Goal: Task Accomplishment & Management: Complete application form

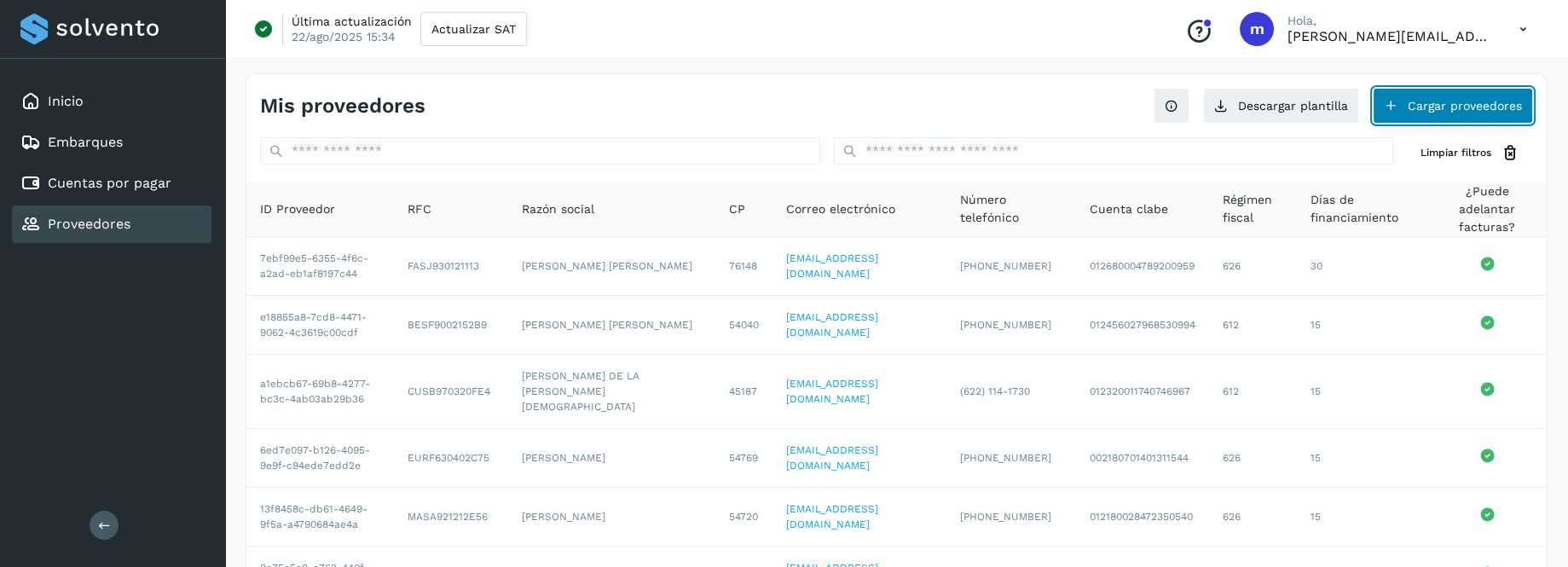
click at [1450, 110] on button "Cargar proveedores" at bounding box center [1453, 106] width 161 height 36
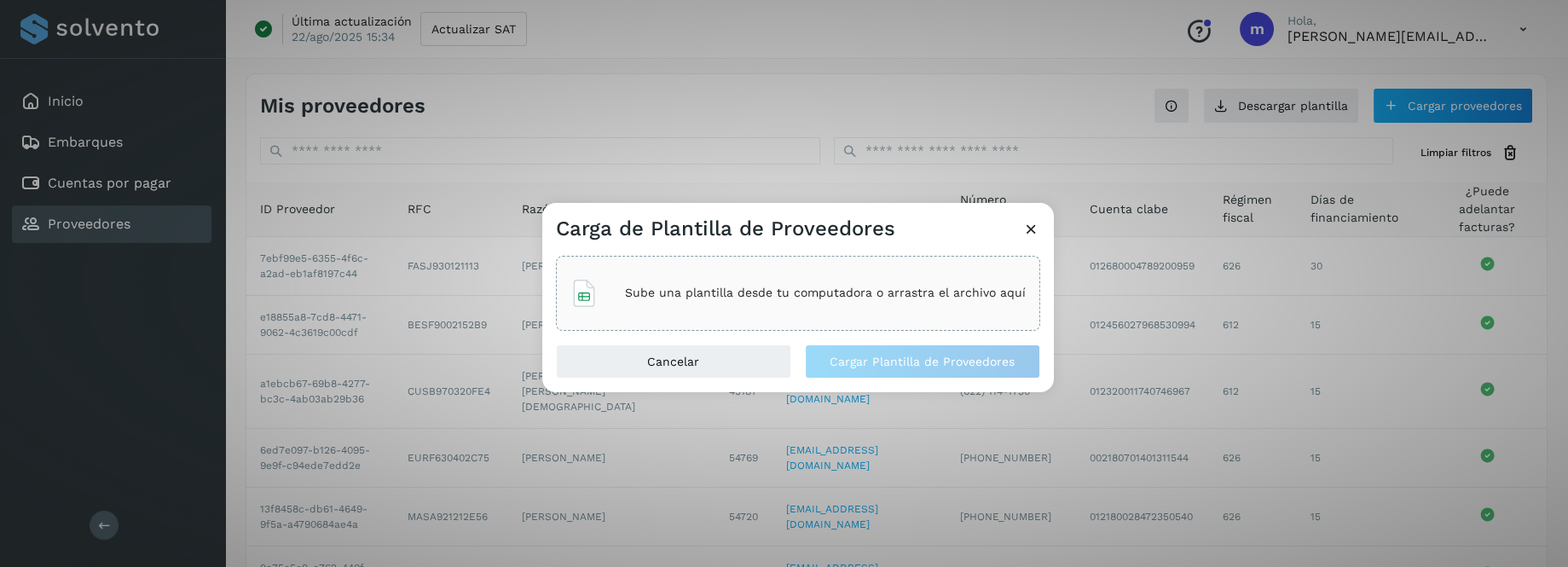
click at [864, 278] on div "Sube una plantilla desde tu computadora o arrastra el archivo aquí" at bounding box center [797, 293] width 455 height 46
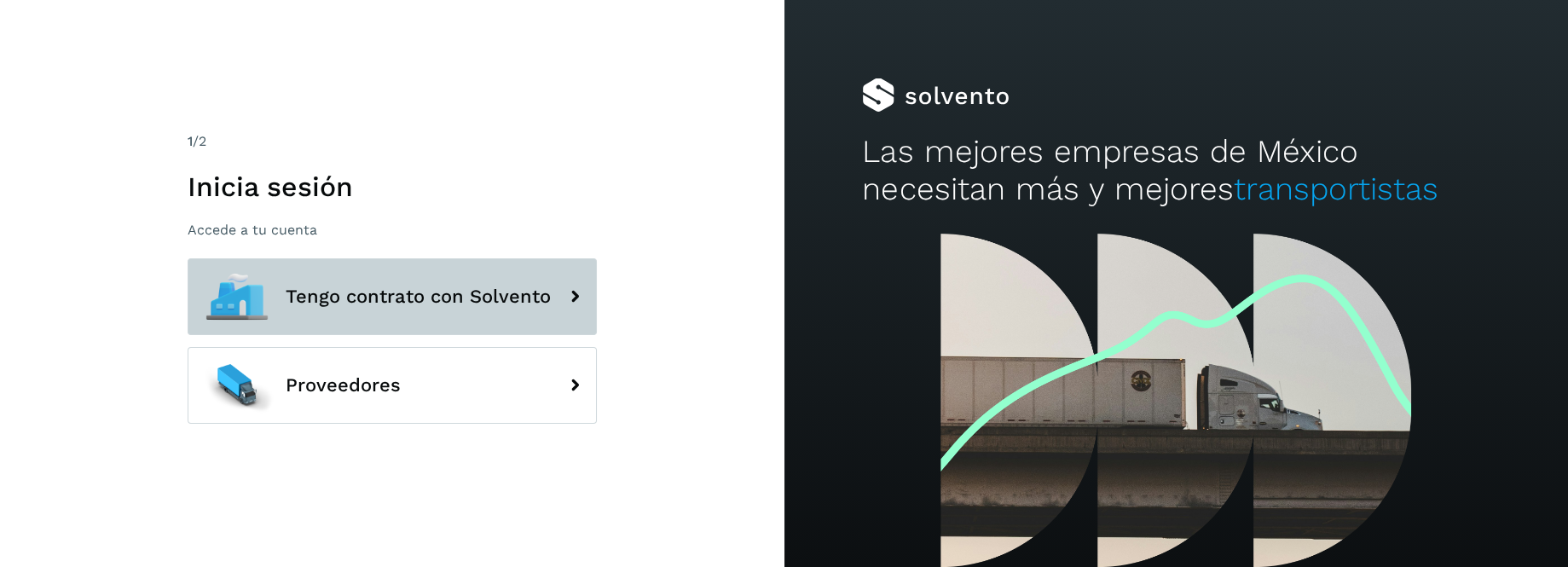
click at [369, 287] on span "Tengo contrato con Solvento" at bounding box center [418, 296] width 265 height 21
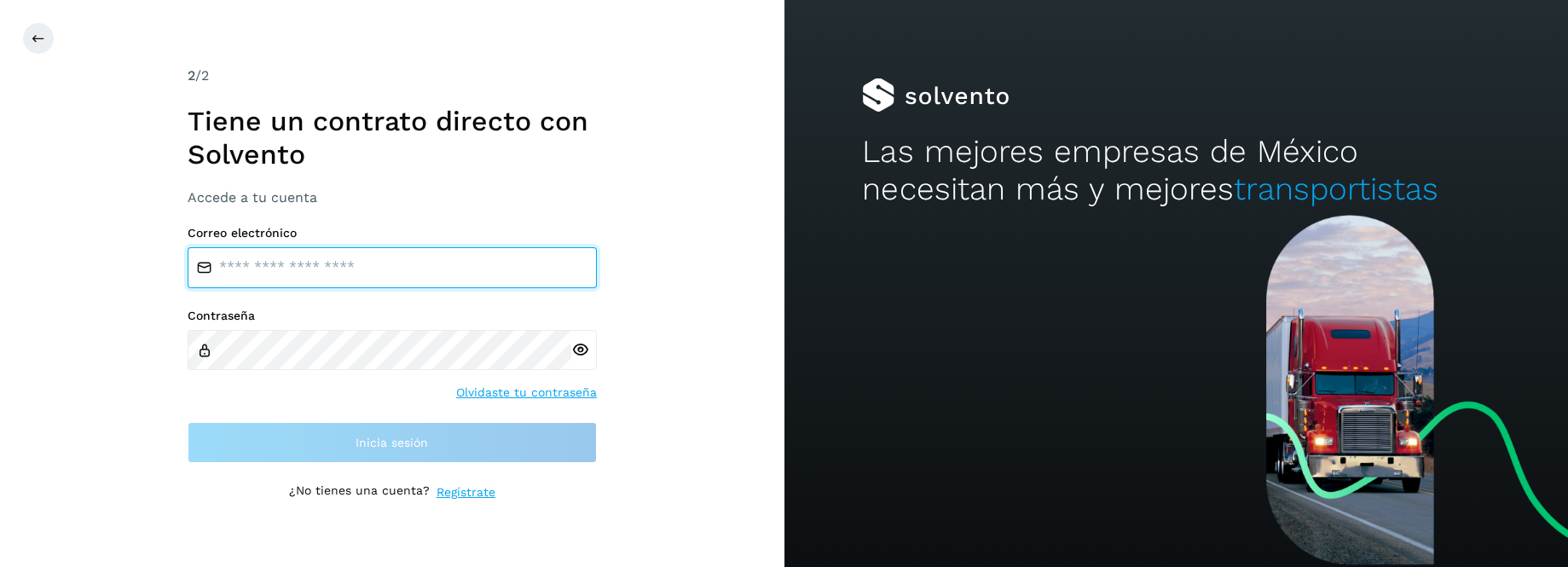
click at [354, 265] on input "email" at bounding box center [392, 267] width 410 height 41
type input "**********"
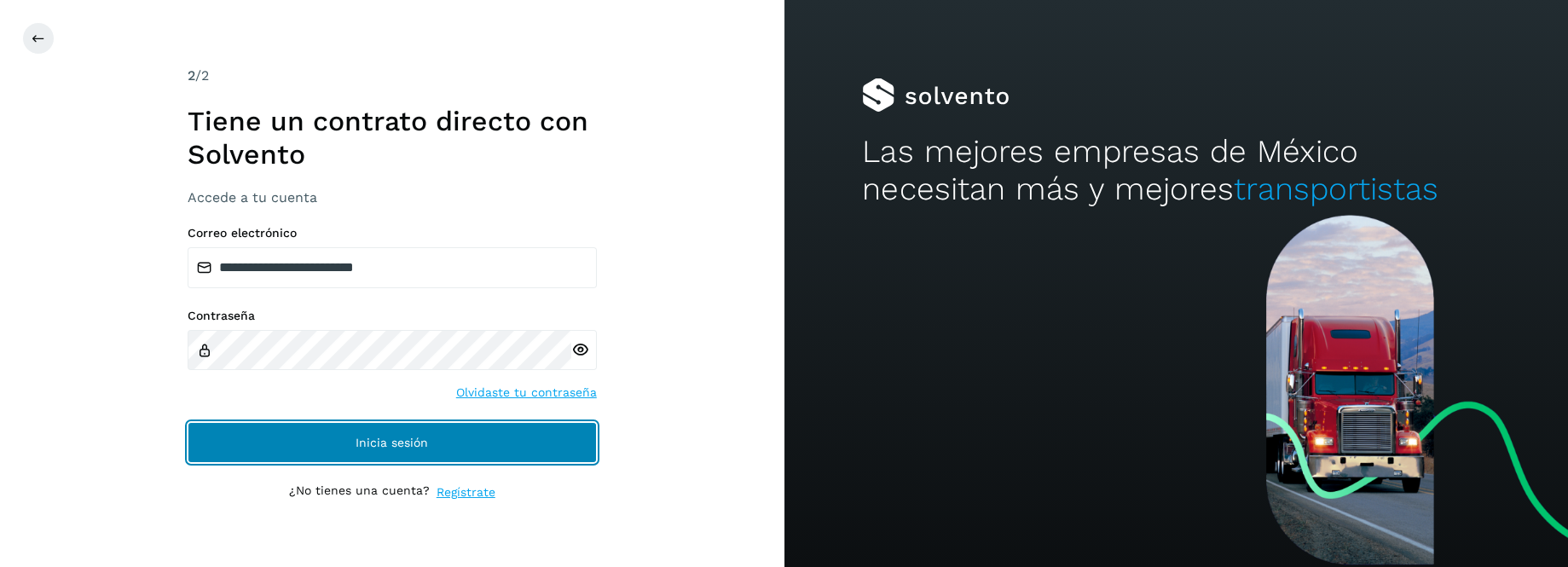
click at [387, 437] on span "Inicia sesión" at bounding box center [392, 442] width 72 height 12
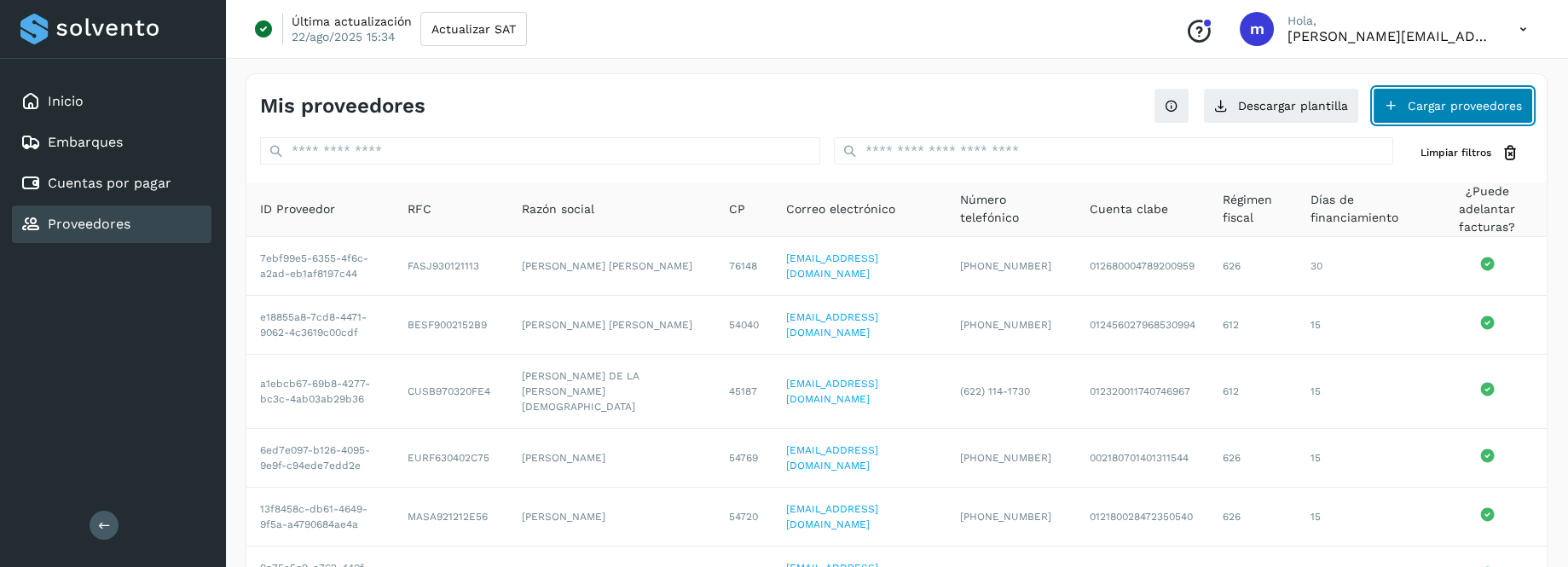
click at [1498, 110] on button "Cargar proveedores" at bounding box center [1453, 106] width 161 height 36
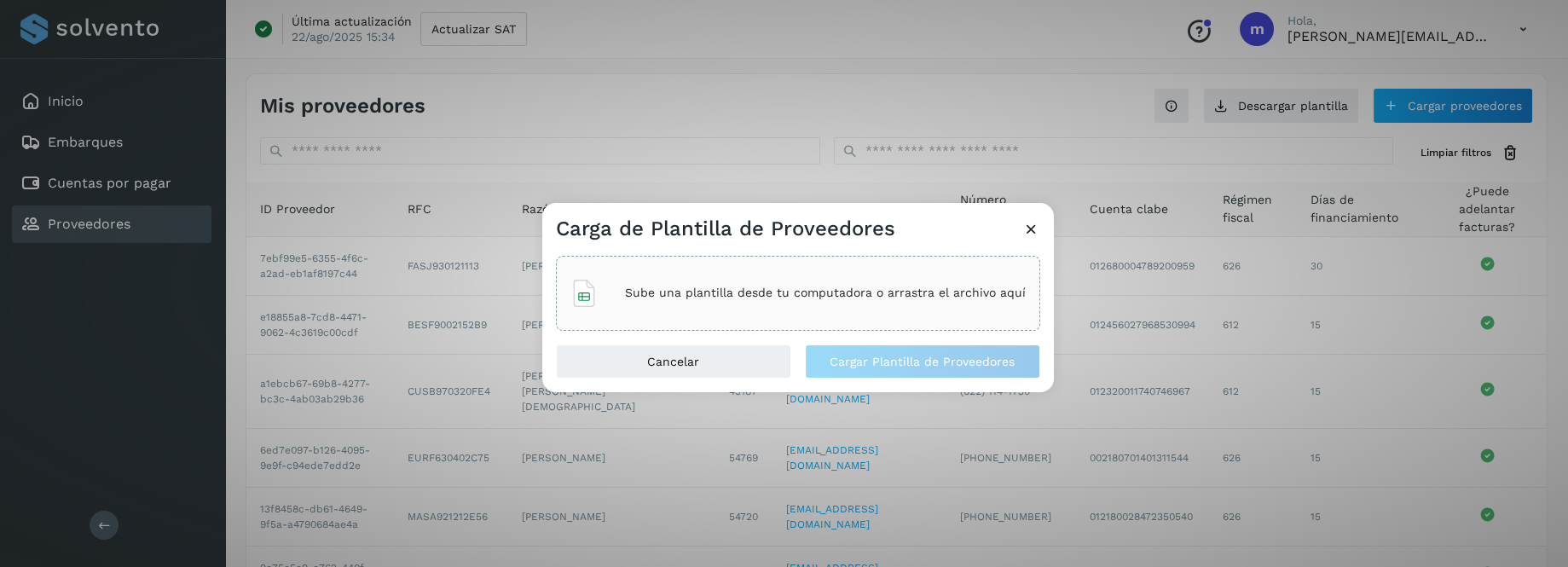
click at [873, 288] on p "Sube una plantilla desde tu computadora o arrastra el archivo aquí" at bounding box center [825, 292] width 401 height 15
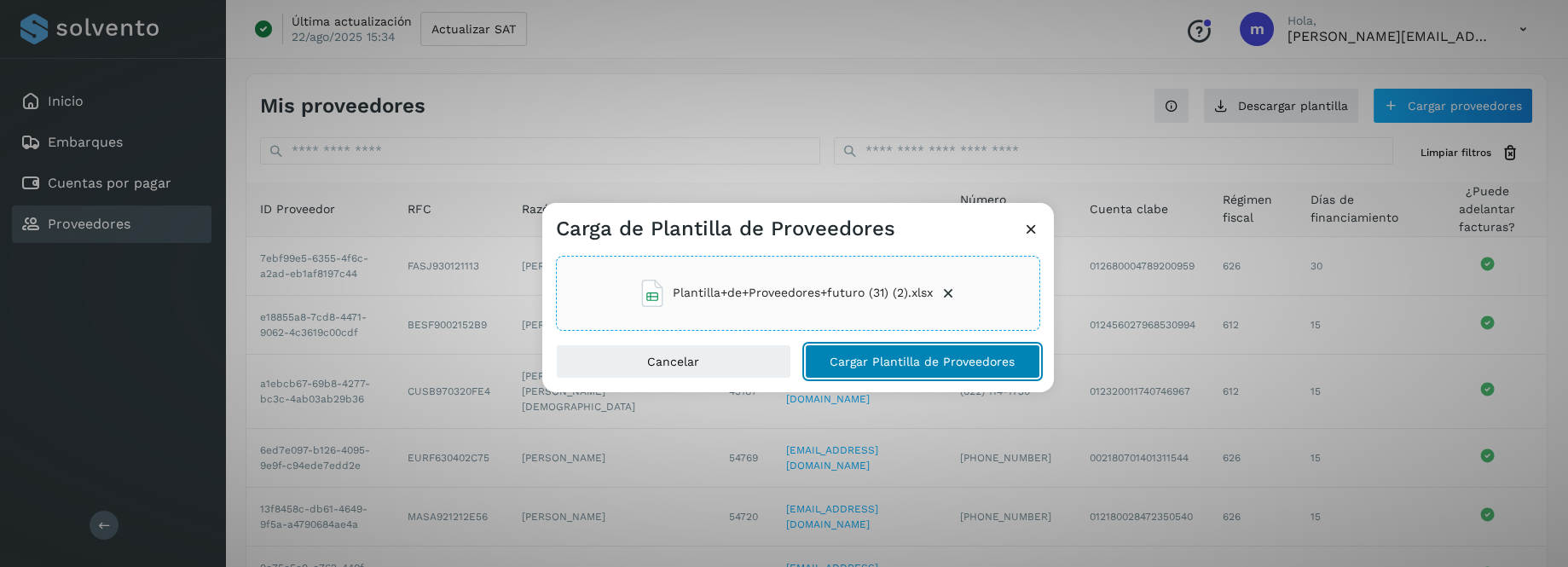
click at [861, 361] on span "Cargar Plantilla de Proveedores" at bounding box center [922, 362] width 185 height 12
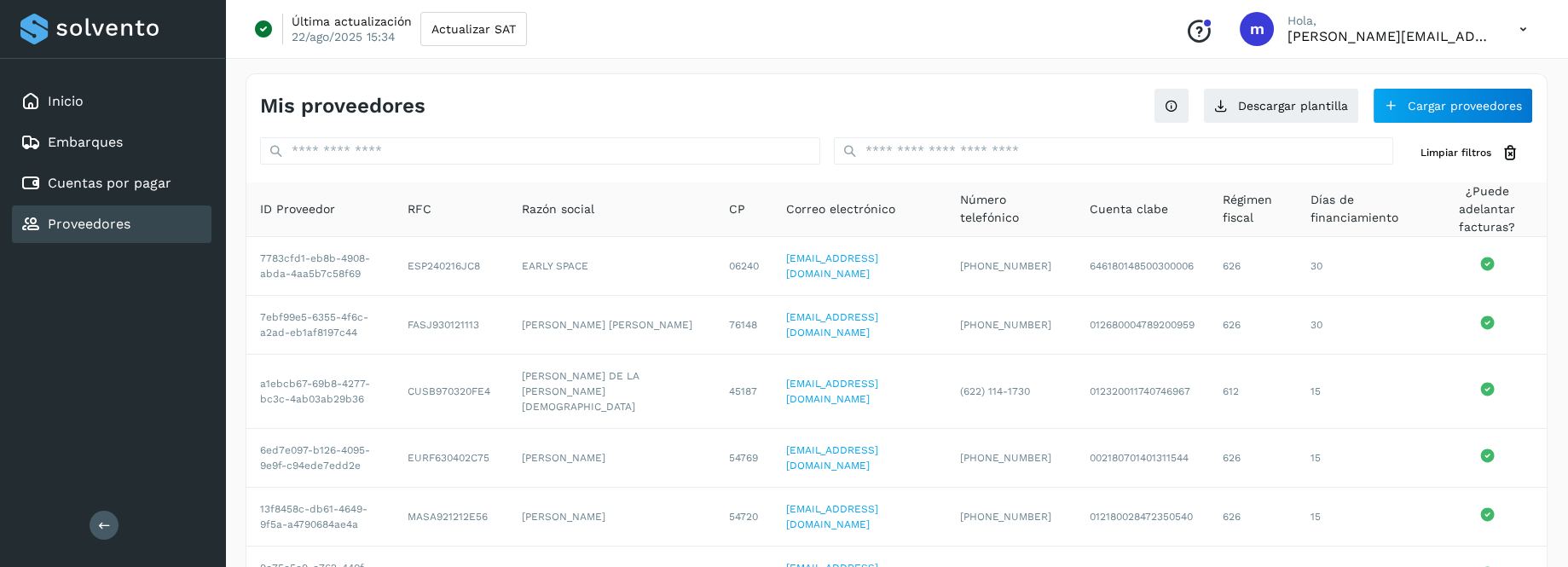
click at [1525, 27] on icon at bounding box center [1522, 29] width 35 height 35
click at [1454, 115] on div "Cerrar sesión" at bounding box center [1438, 110] width 203 height 33
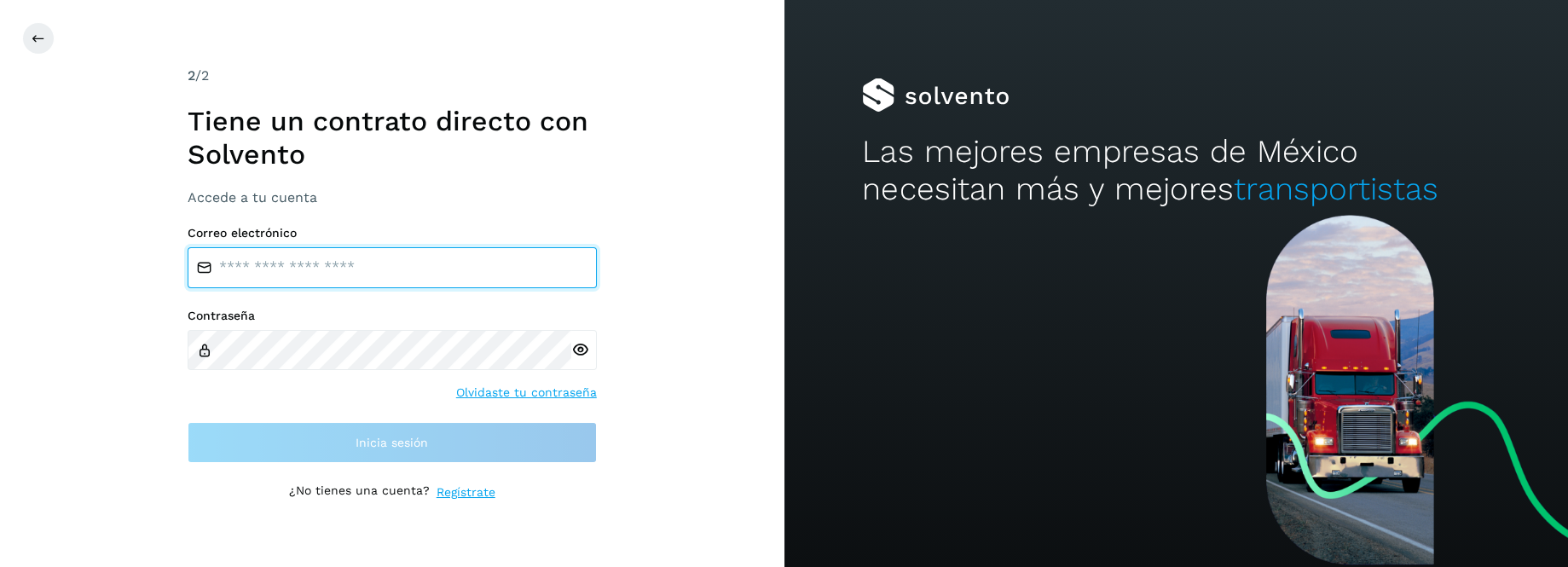
click at [415, 272] on input "email" at bounding box center [392, 267] width 410 height 41
type input "**********"
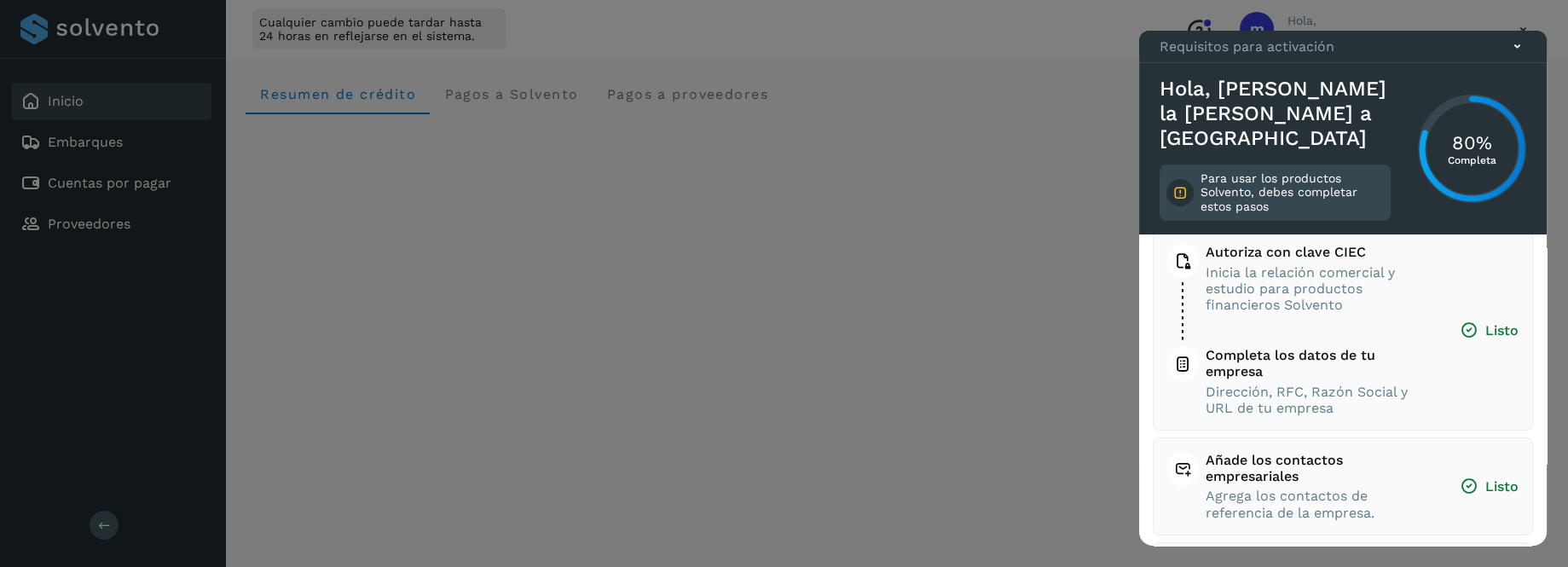
scroll to position [194, 0]
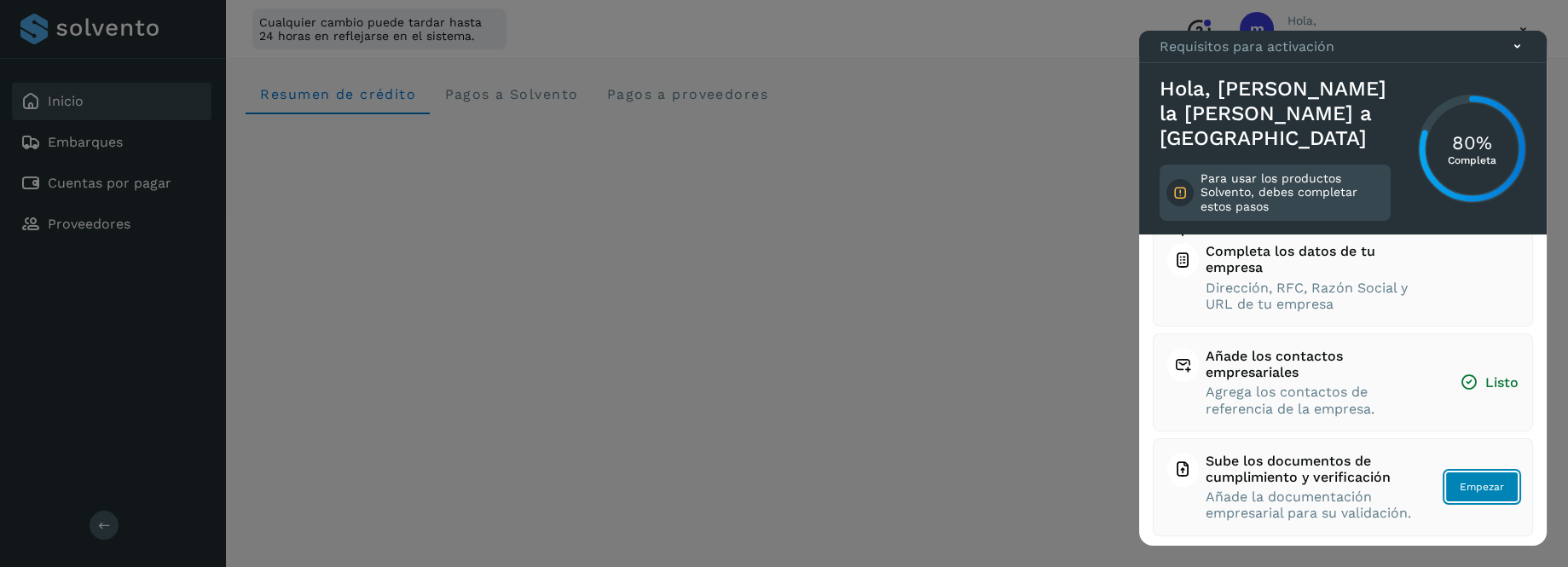
click at [1486, 486] on span "Empezar" at bounding box center [1482, 486] width 45 height 15
